Goal: Transaction & Acquisition: Purchase product/service

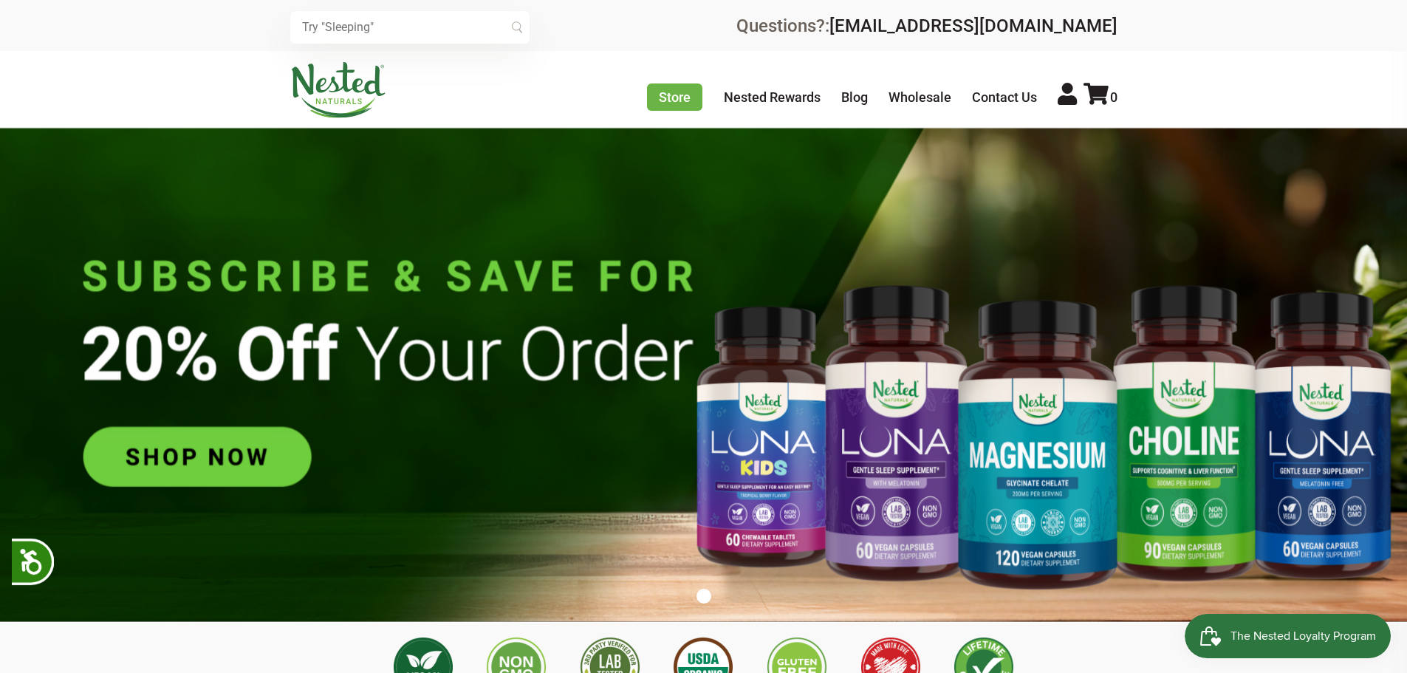
click at [356, 31] on input "text" at bounding box center [409, 27] width 239 height 33
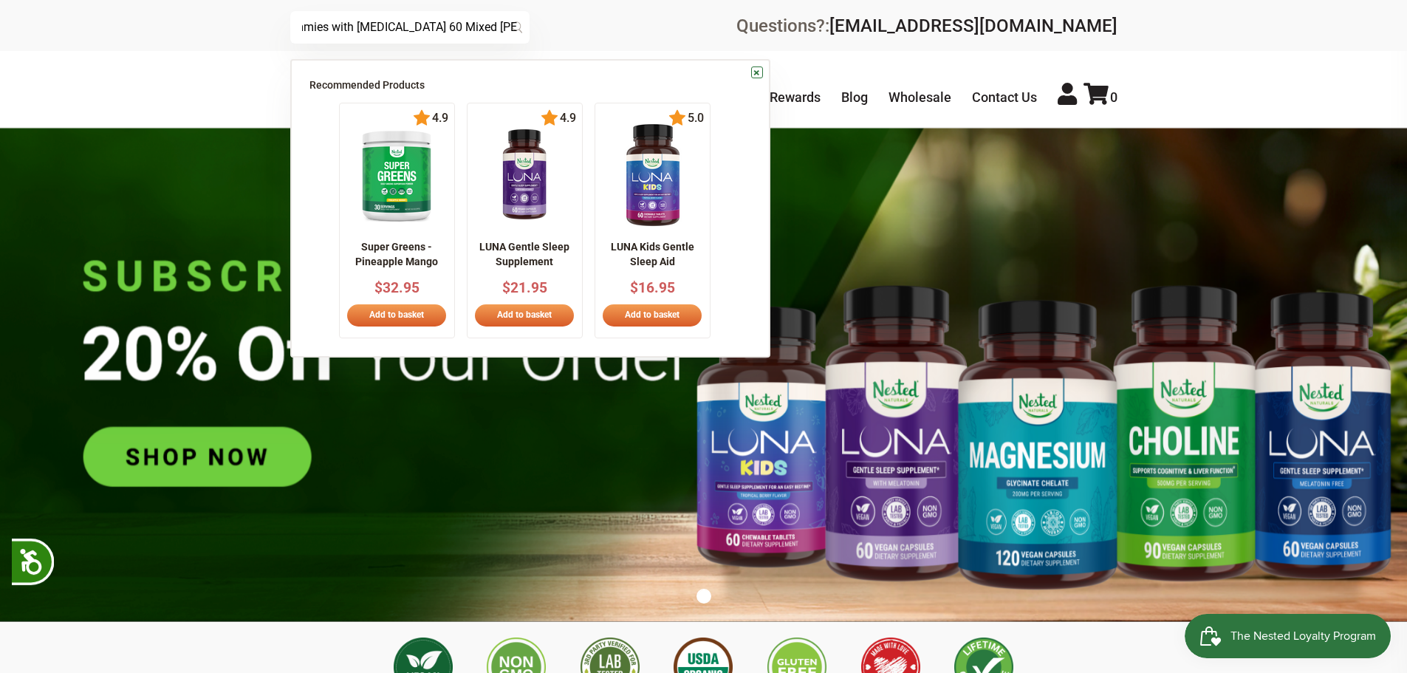
scroll to position [0, 197]
type input "Luna Kids Sleep aid gummies with melatonin 60 Mixed berry flavored gummies"
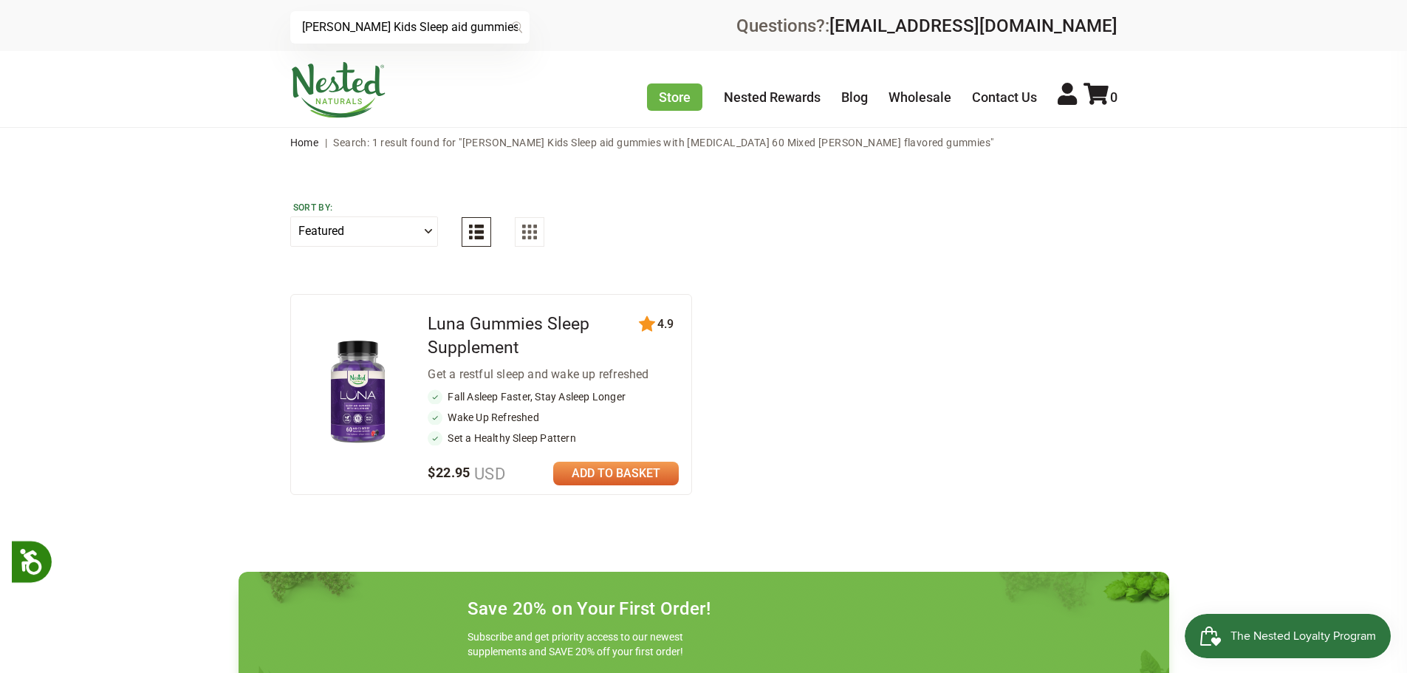
click at [366, 378] on img at bounding box center [358, 393] width 86 height 113
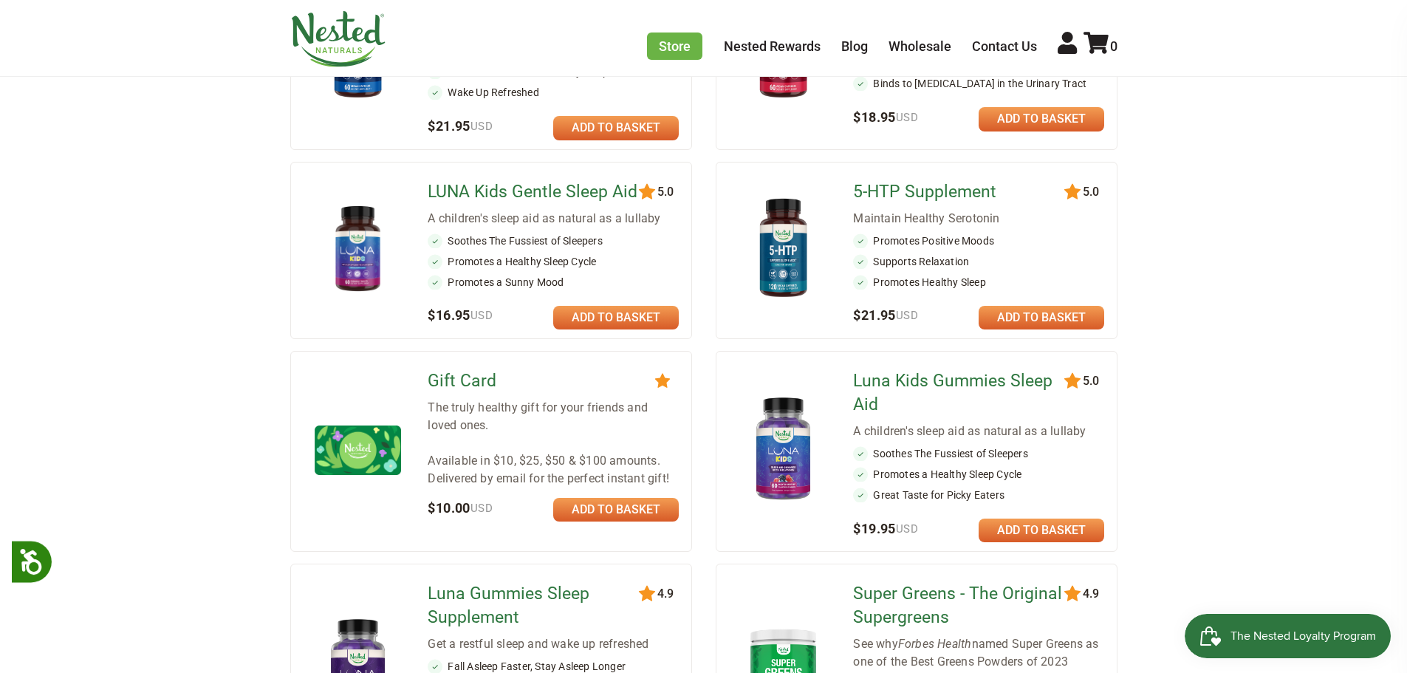
scroll to position [887, 0]
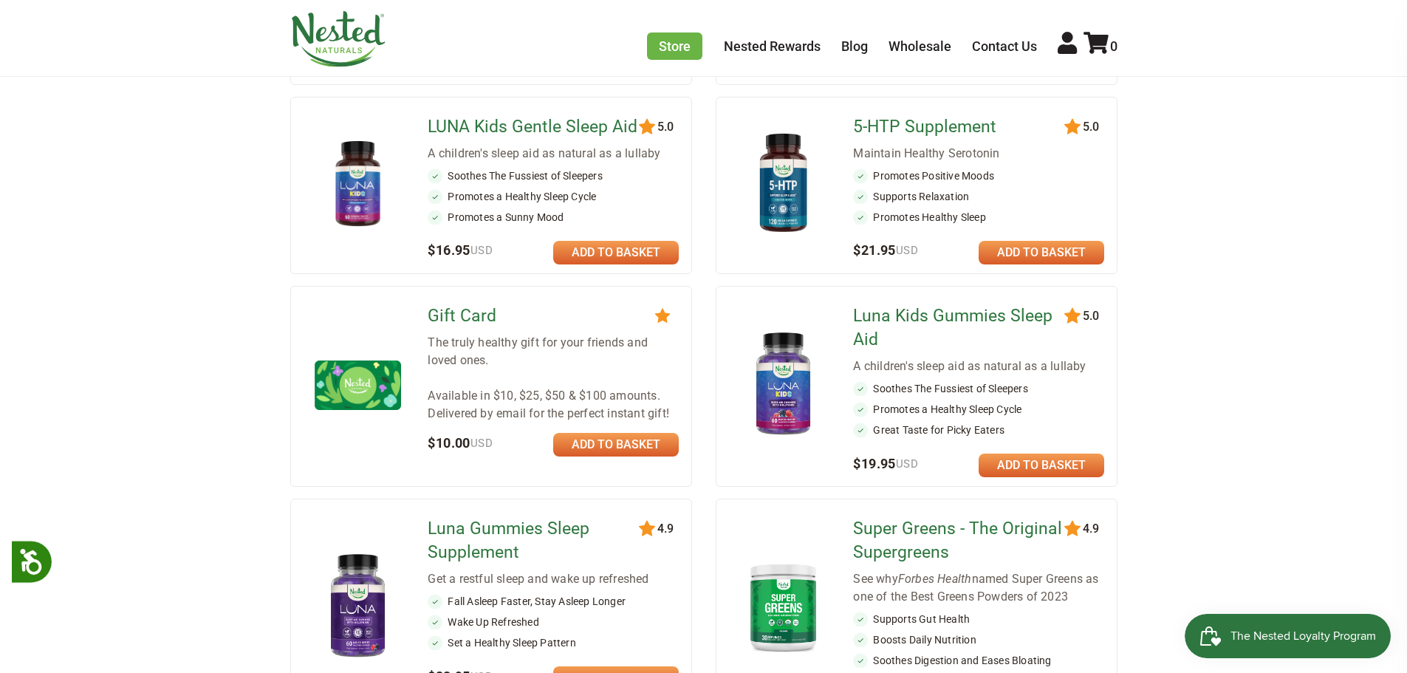
click at [794, 401] on img at bounding box center [783, 385] width 86 height 113
